Goal: Task Accomplishment & Management: Use online tool/utility

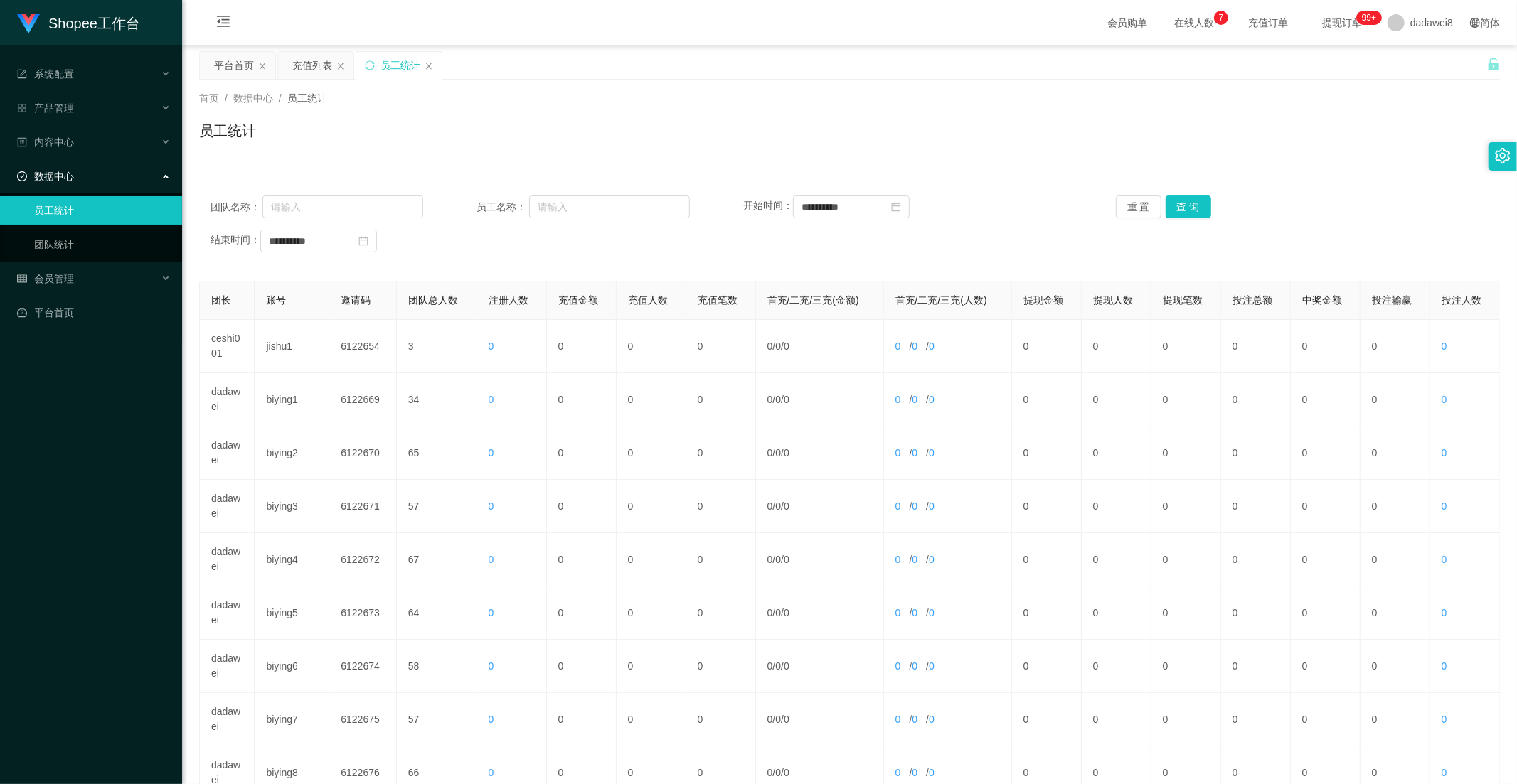
drag, startPoint x: 247, startPoint y: 75, endPoint x: 256, endPoint y: 83, distance: 12.0
click at [247, 75] on div "平台首页" at bounding box center [234, 66] width 40 height 27
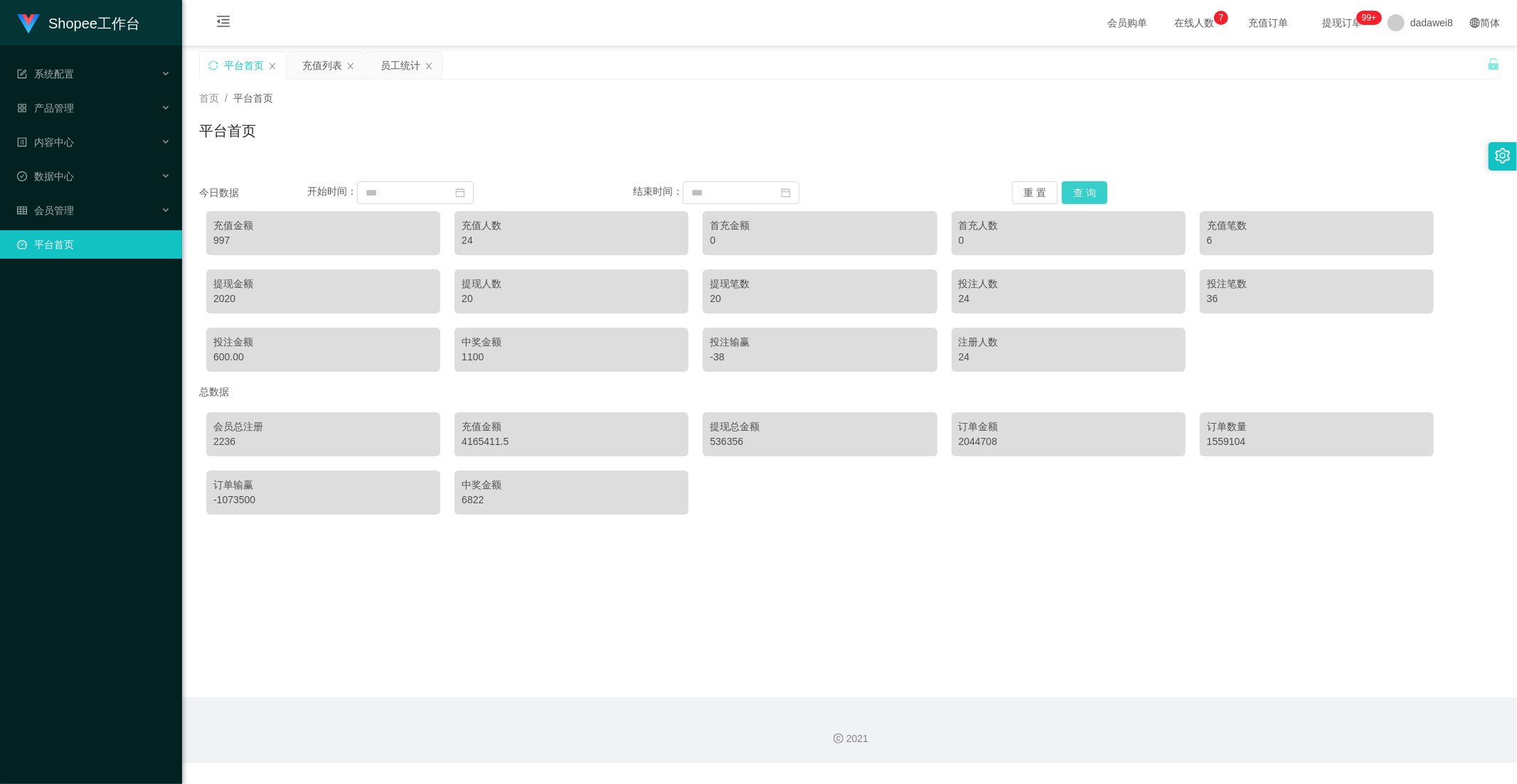
click at [1070, 195] on button "查 询" at bounding box center [1084, 192] width 45 height 23
click at [340, 65] on div "充值列表" at bounding box center [322, 66] width 40 height 27
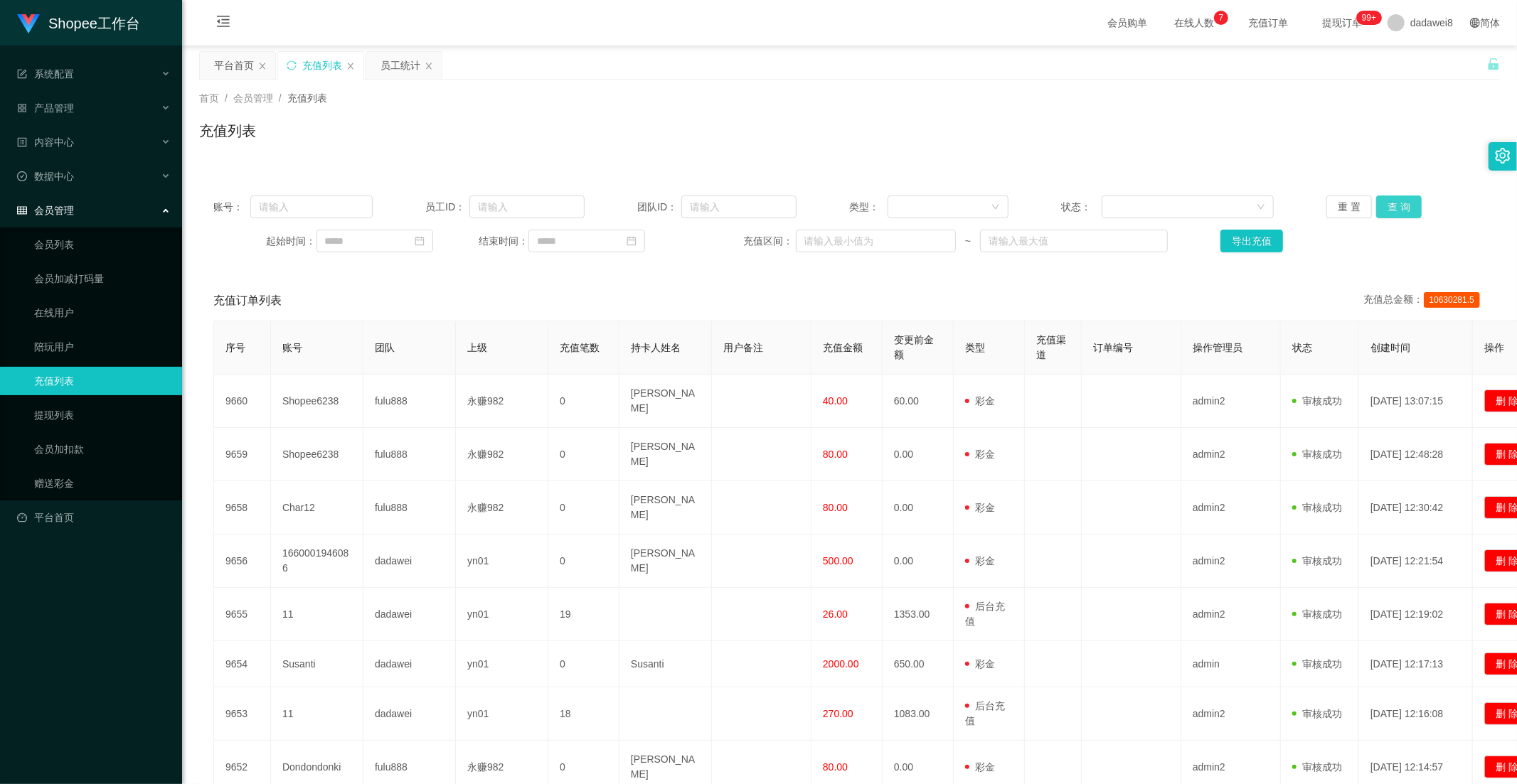
click at [1387, 206] on button "查 询" at bounding box center [1398, 207] width 45 height 23
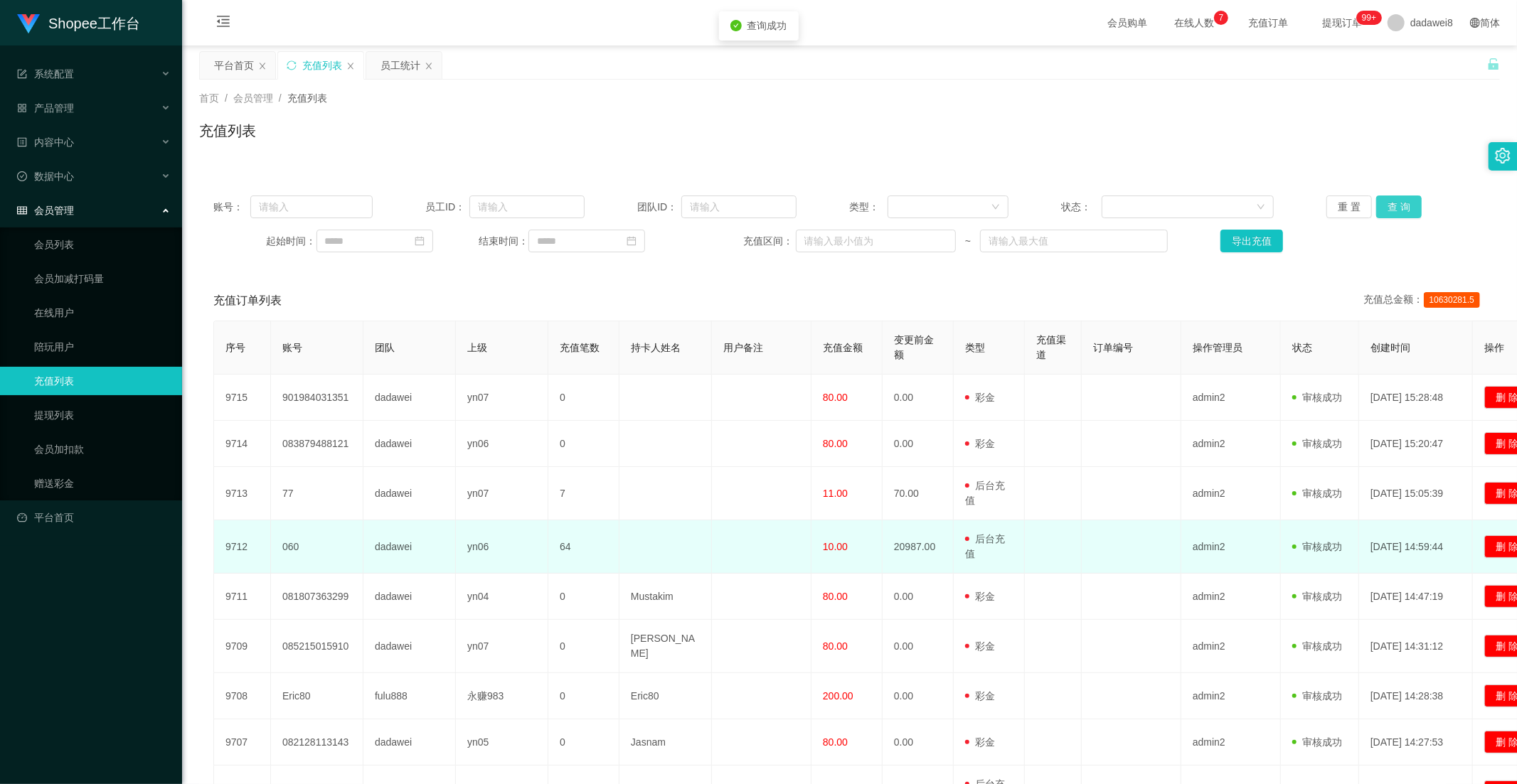
scroll to position [192, 0]
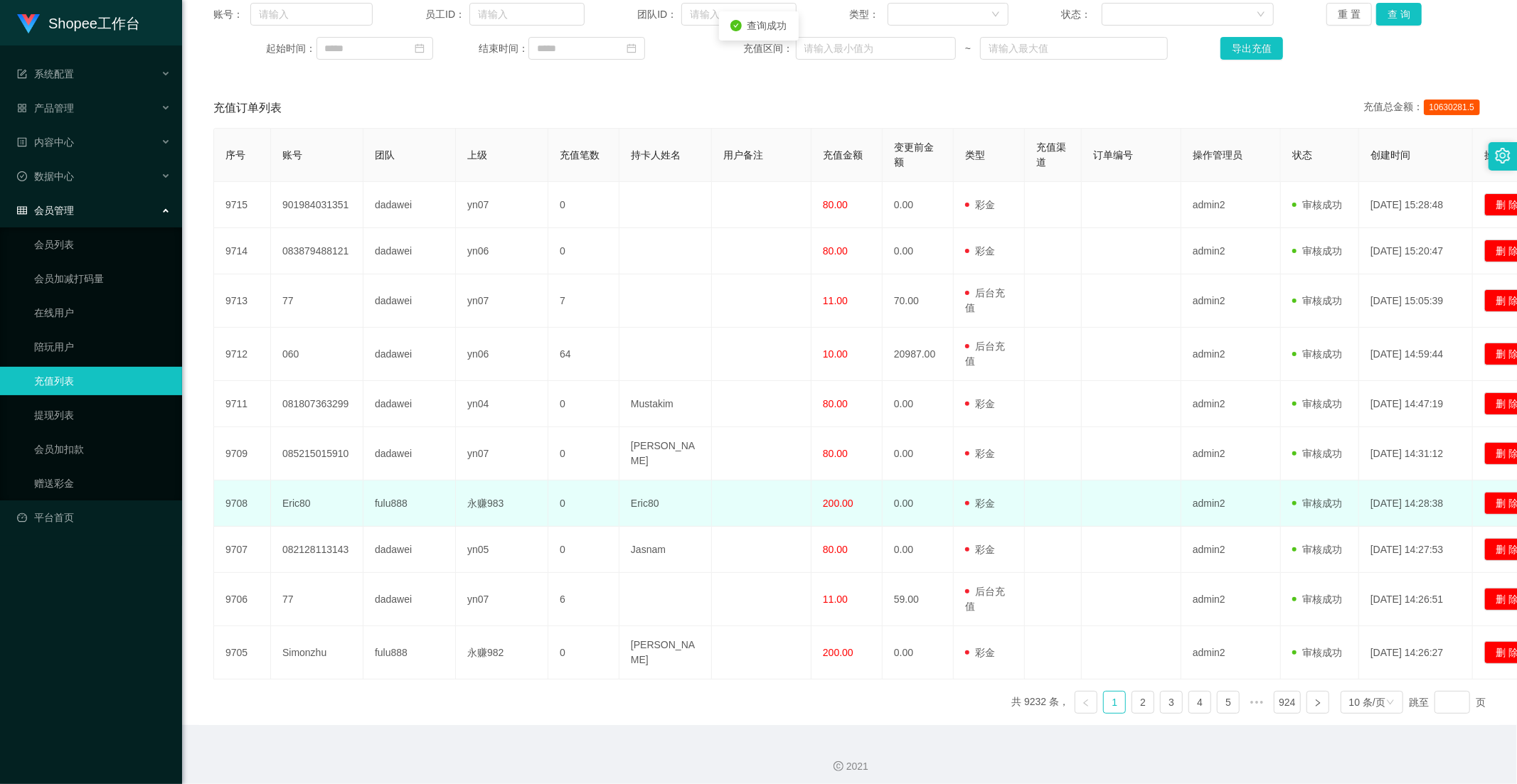
click at [830, 508] on span "200.00" at bounding box center [838, 503] width 30 height 12
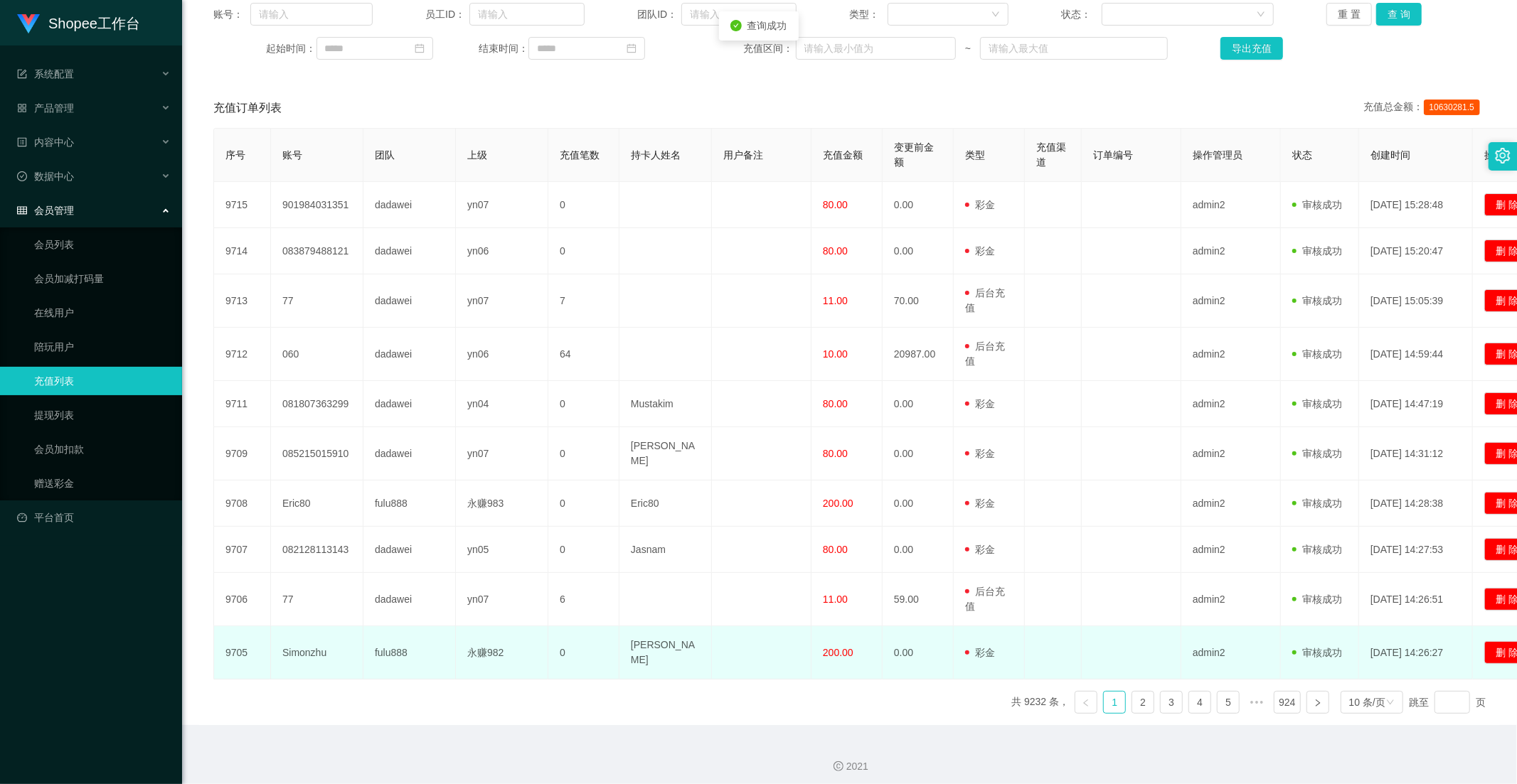
click at [835, 663] on td "200.00" at bounding box center [846, 652] width 71 height 53
click at [885, 657] on td "0.00" at bounding box center [918, 652] width 71 height 53
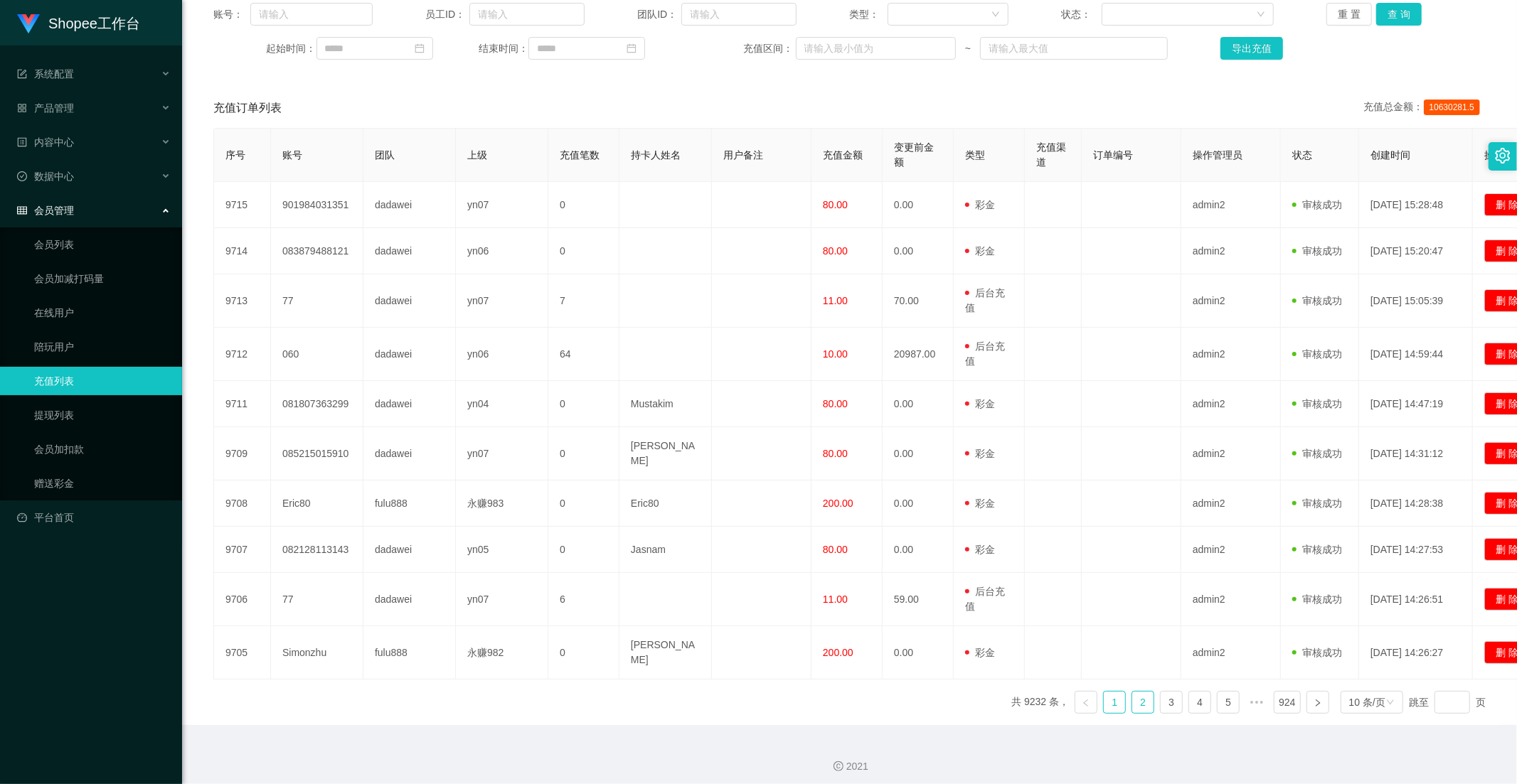
click at [1135, 695] on link "2" at bounding box center [1142, 702] width 21 height 21
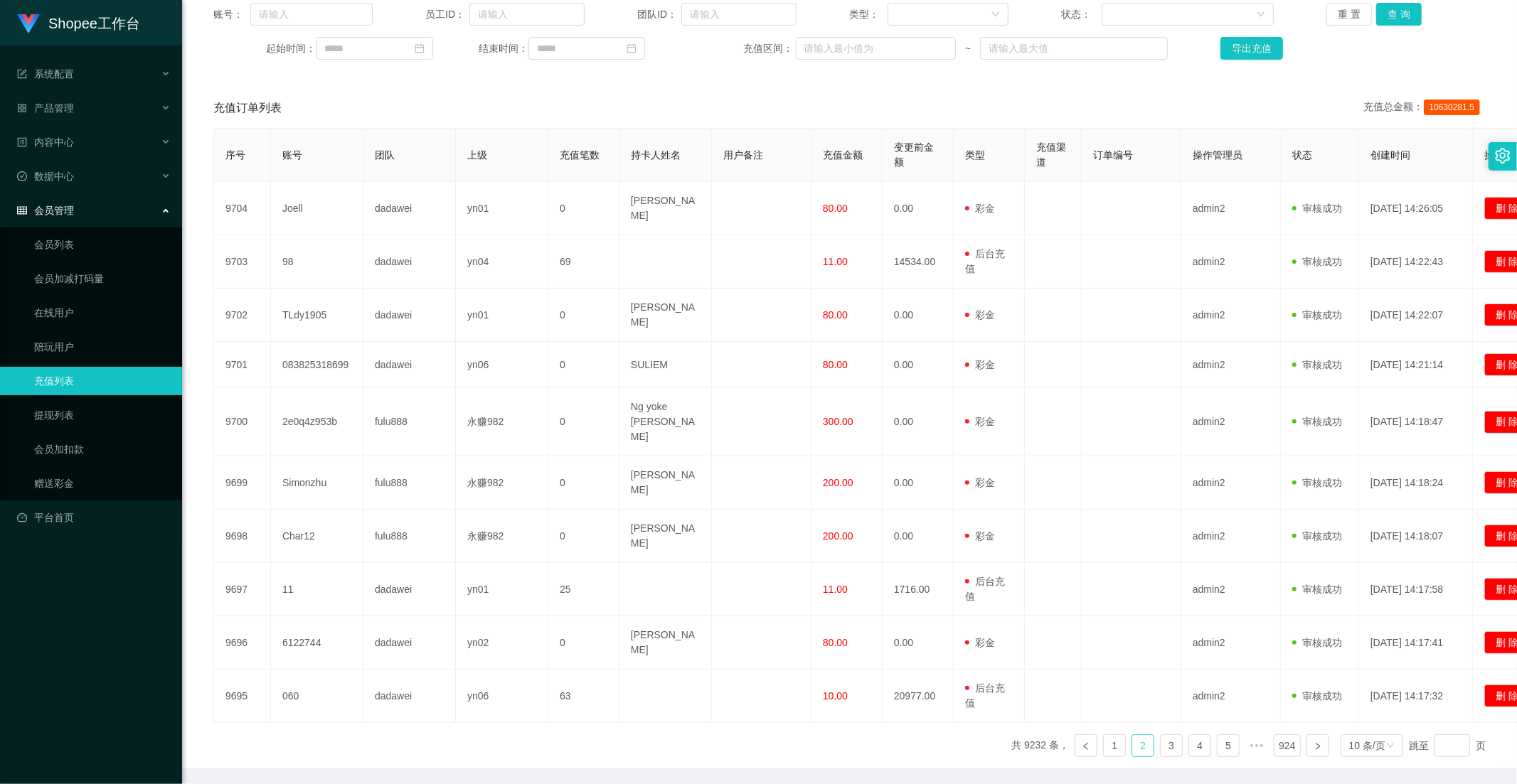
scroll to position [0, 0]
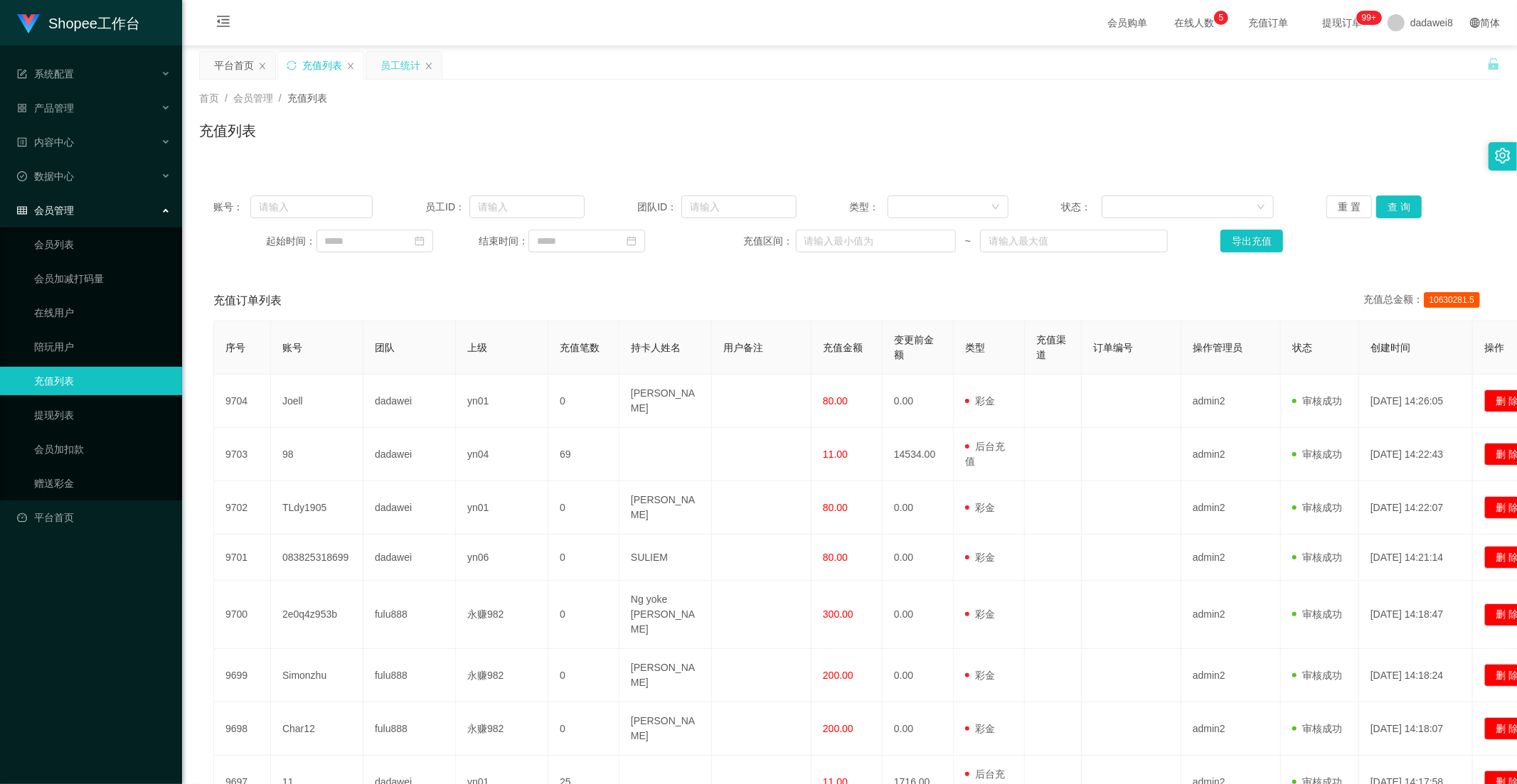
click at [388, 58] on div "员工统计" at bounding box center [400, 66] width 40 height 27
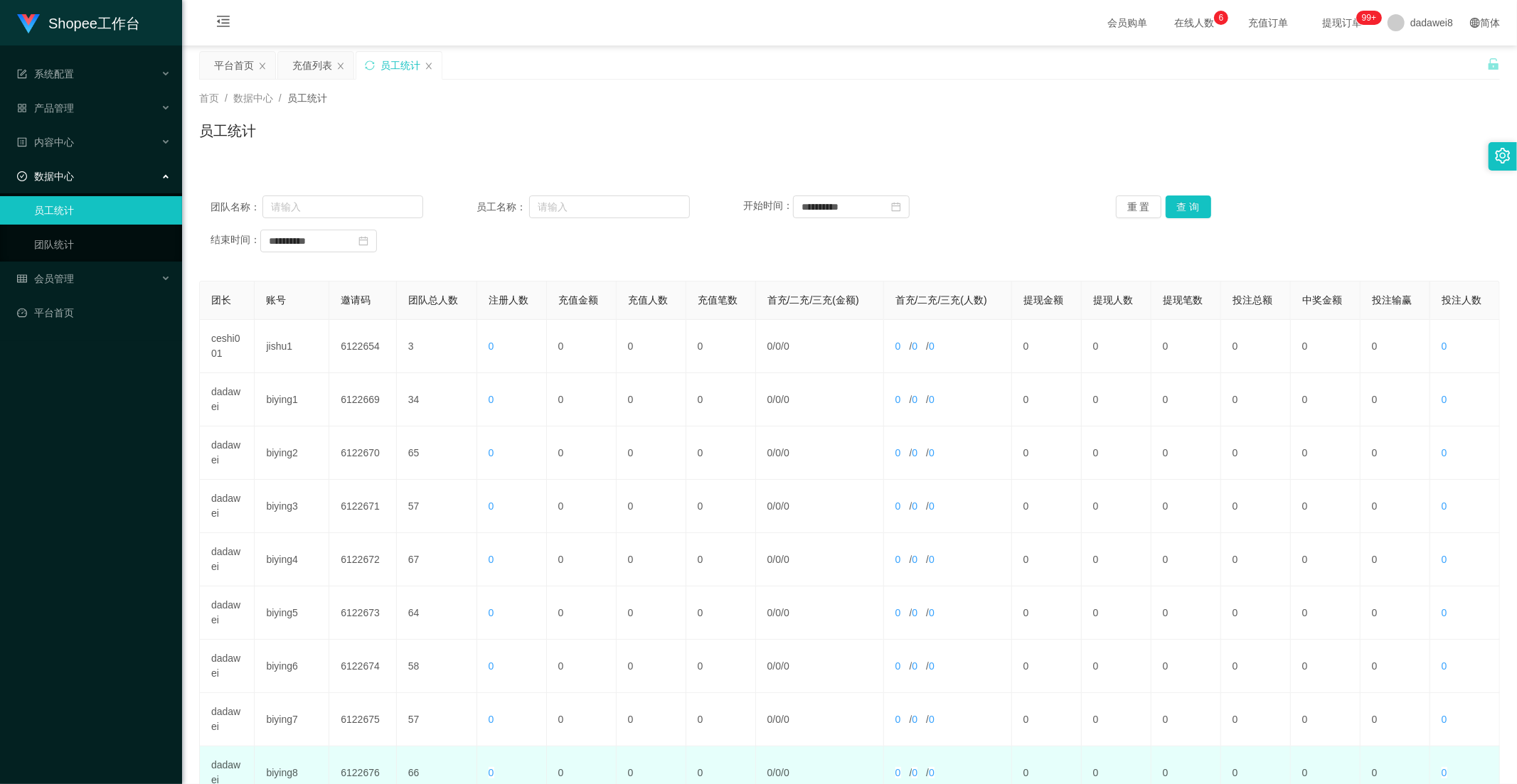
scroll to position [199, 0]
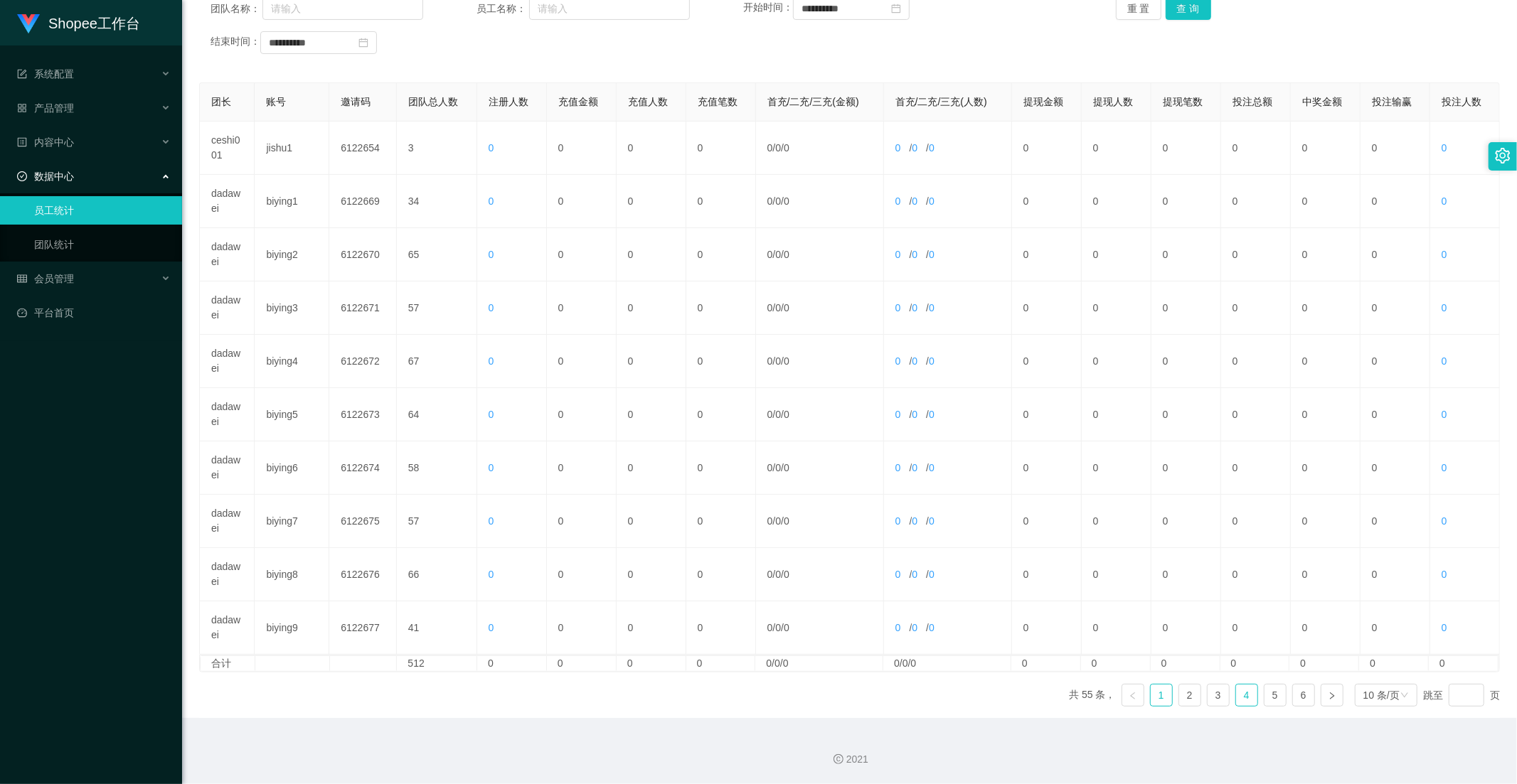
click at [1239, 700] on link "4" at bounding box center [1246, 695] width 21 height 21
